Goal: Transaction & Acquisition: Purchase product/service

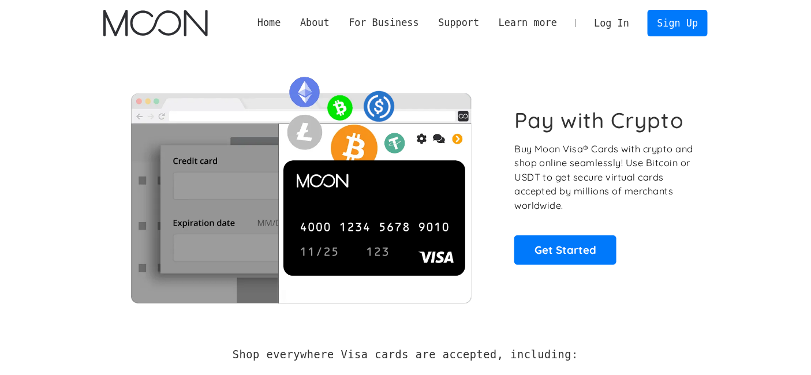
click at [613, 29] on link "Log In" at bounding box center [611, 22] width 54 height 25
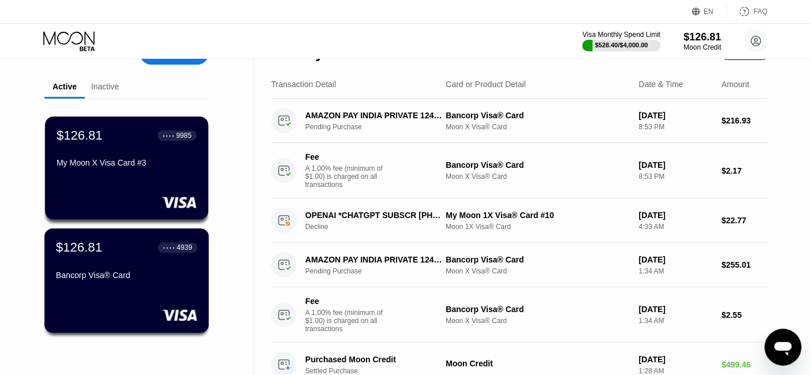
scroll to position [64, 0]
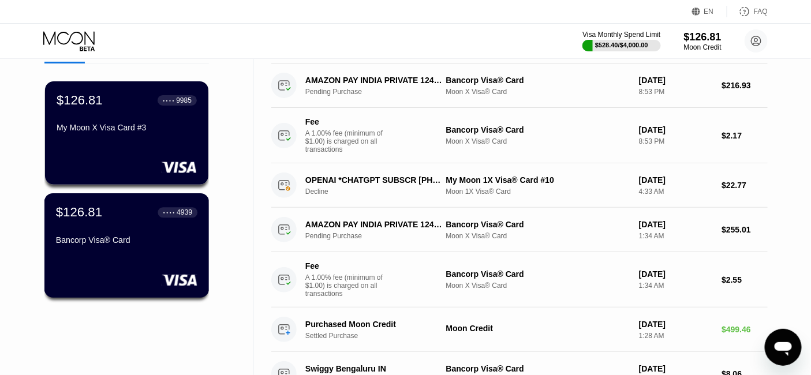
click at [139, 244] on div "Bancorp Visa® Card" at bounding box center [126, 239] width 141 height 9
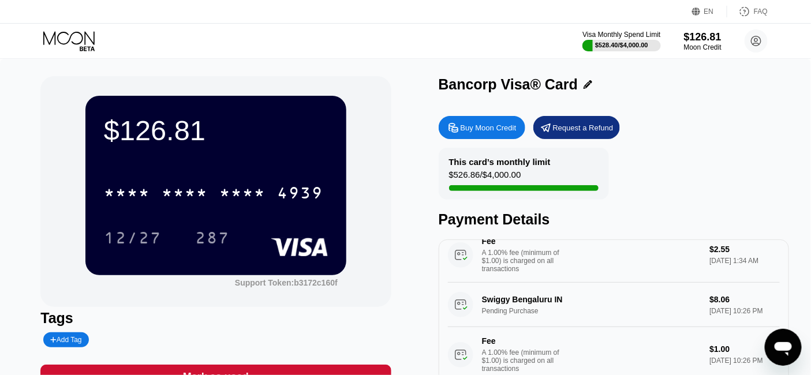
scroll to position [192, 0]
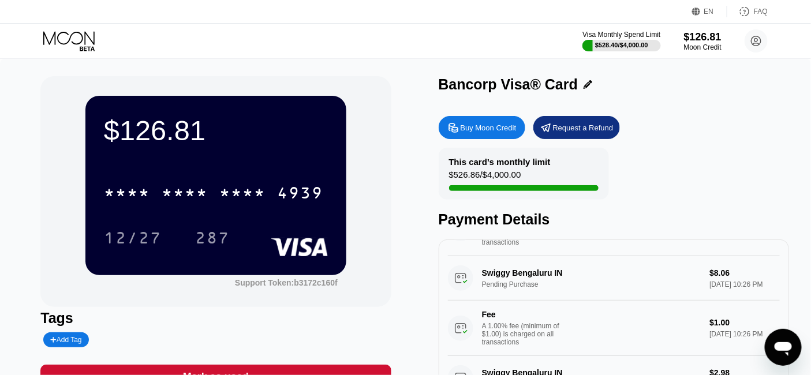
click at [494, 127] on div "Buy Moon Credit" at bounding box center [488, 128] width 56 height 10
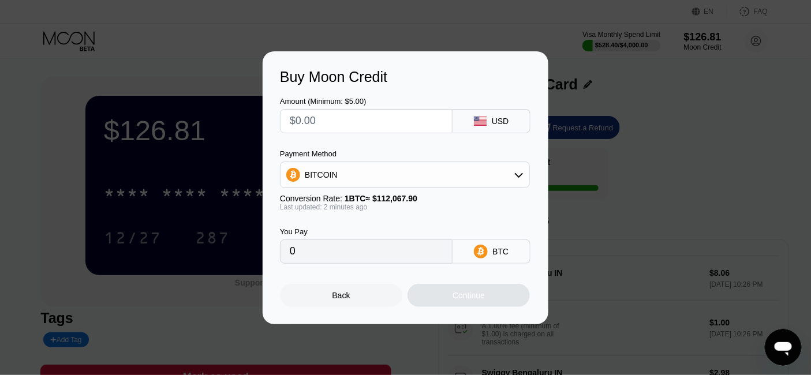
click at [303, 120] on input "text" at bounding box center [366, 121] width 153 height 23
click at [152, 99] on div "Buy Moon Credit Amount (Minimum: $5.00) USD Payment Method BITCOIN Conversion R…" at bounding box center [405, 187] width 811 height 273
